Goal: Go to known website: Access a specific website the user already knows

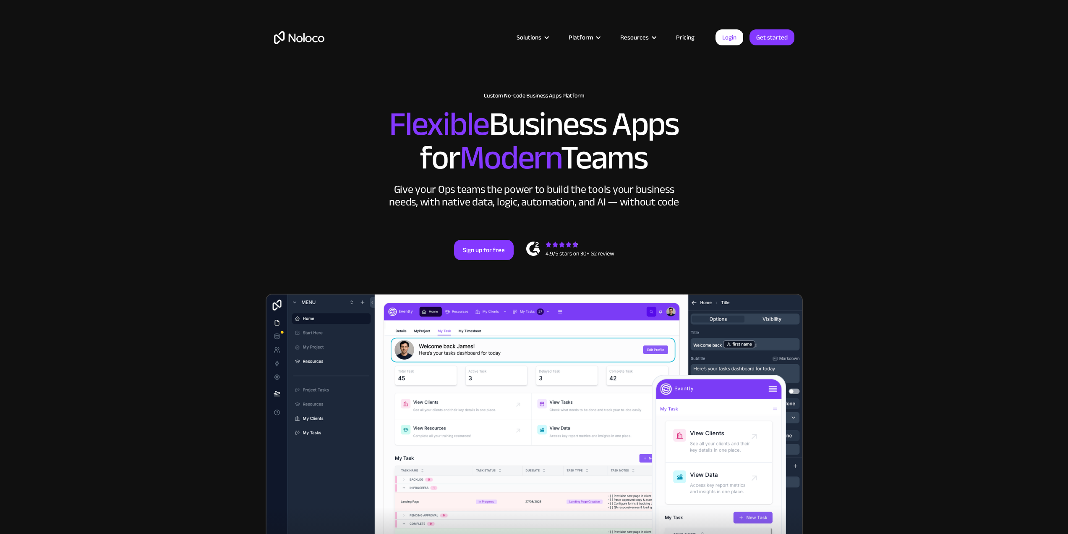
click at [731, 38] on link "Login" at bounding box center [730, 37] width 28 height 16
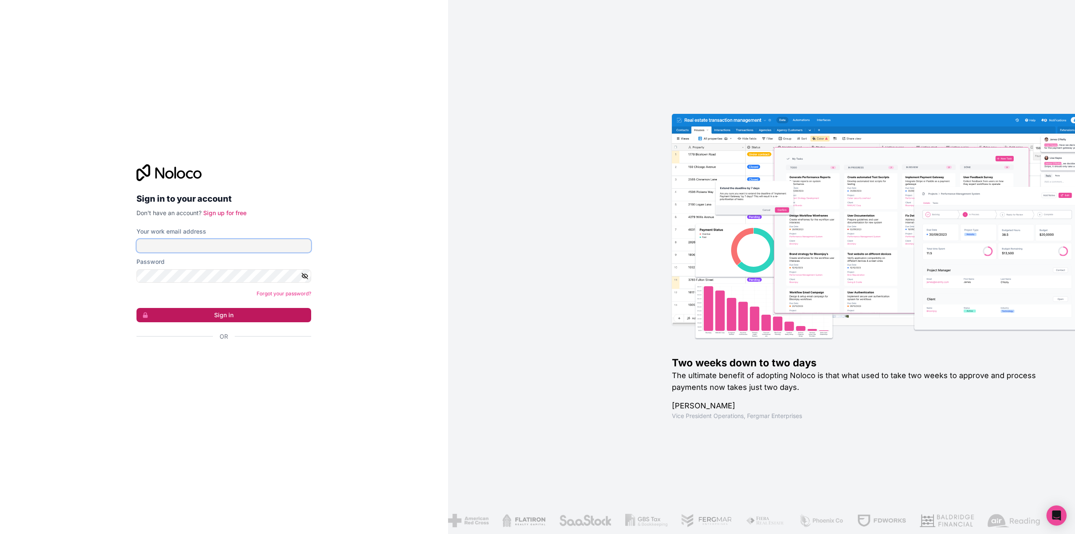
type input "[PERSON_NAME][EMAIL_ADDRESS][PERSON_NAME][DOMAIN_NAME]"
click at [207, 310] on button "Sign in" at bounding box center [223, 315] width 175 height 14
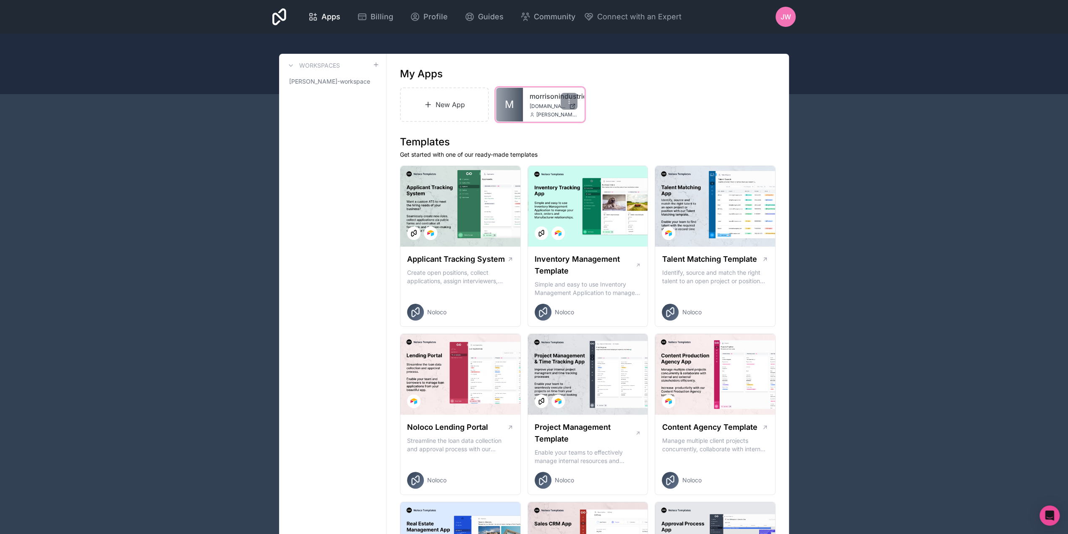
click at [523, 89] on div "morrisonindustries [DOMAIN_NAME] [PERSON_NAME][DOMAIN_NAME][EMAIL_ADDRESS][PERS…" at bounding box center [553, 105] width 61 height 34
click at [538, 97] on link "morrisonindustries" at bounding box center [554, 96] width 48 height 10
